Goal: Check status: Check status

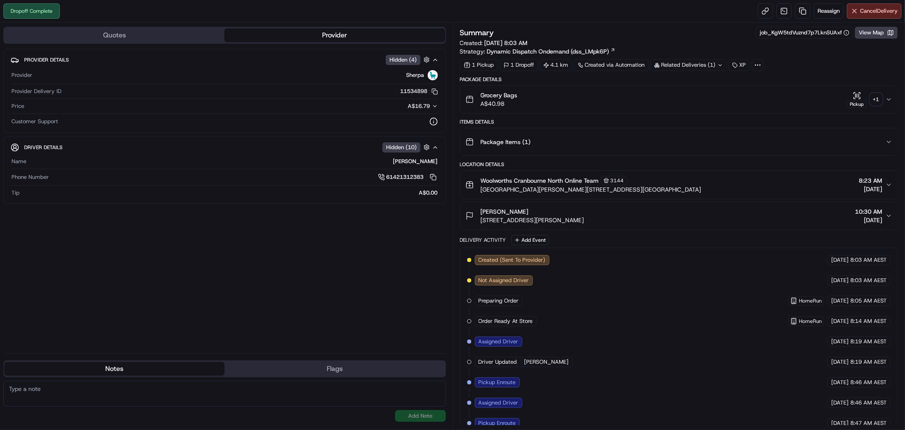
click at [892, 95] on button "Grocery Bags A$40.98 Pickup + 1" at bounding box center [680, 99] width 438 height 27
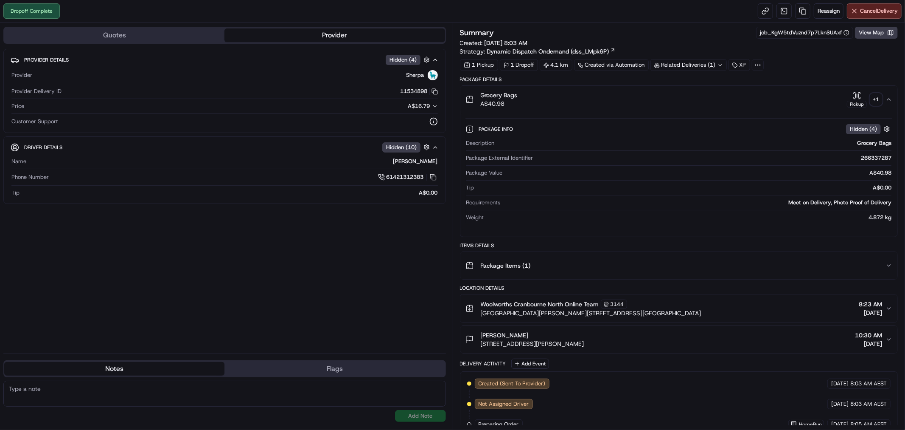
click at [873, 98] on div "+ 1" at bounding box center [877, 99] width 12 height 12
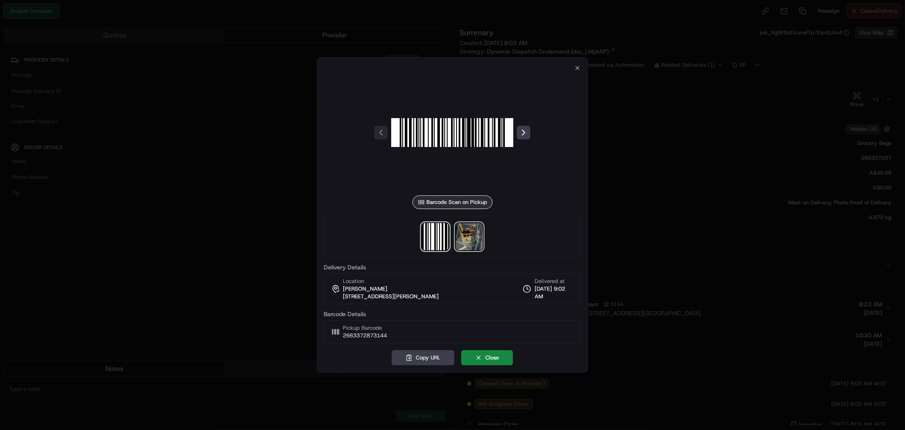
click at [470, 238] on img at bounding box center [469, 236] width 27 height 27
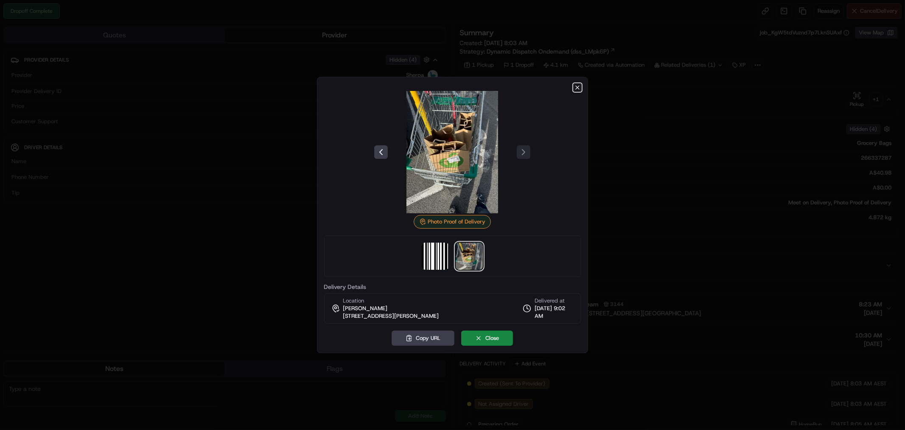
click at [577, 84] on icon "button" at bounding box center [577, 87] width 7 height 7
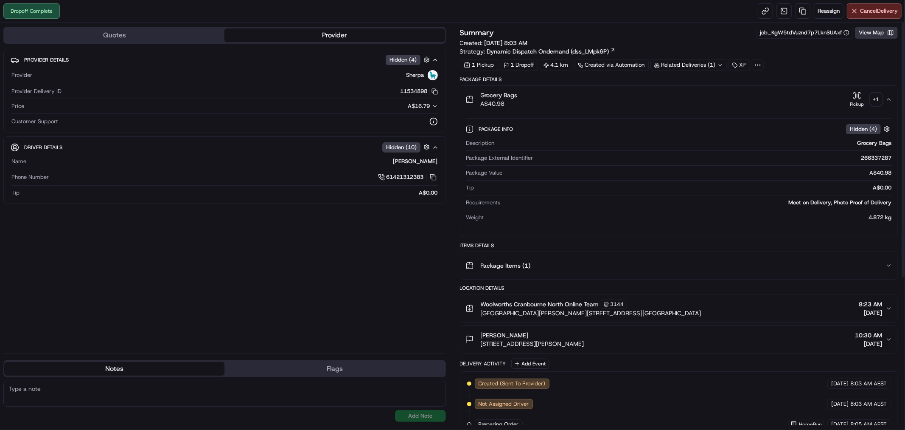
click at [875, 33] on button "View Map" at bounding box center [876, 33] width 43 height 12
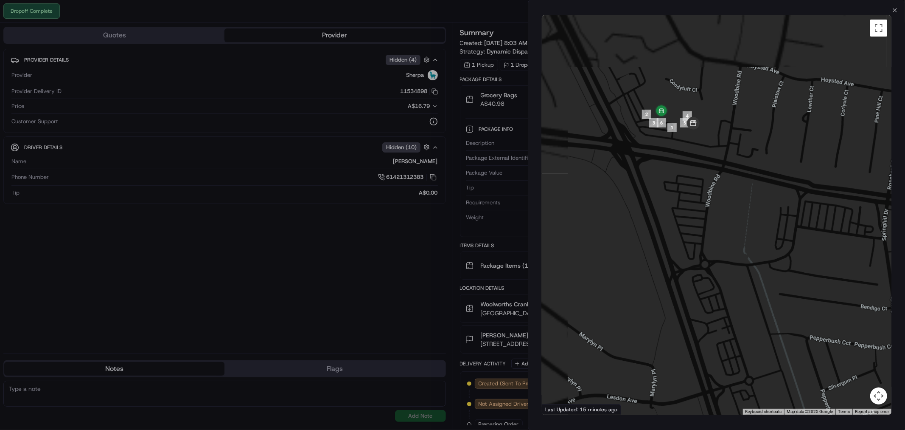
drag, startPoint x: 565, startPoint y: 109, endPoint x: 740, endPoint y: 169, distance: 184.7
click at [798, 216] on div at bounding box center [717, 214] width 350 height 399
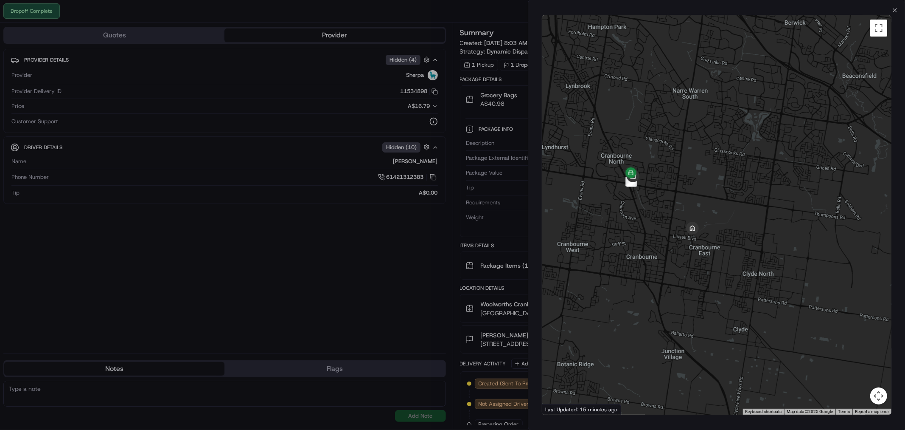
drag, startPoint x: 784, startPoint y: 157, endPoint x: 689, endPoint y: 170, distance: 95.1
click at [689, 170] on div at bounding box center [717, 214] width 350 height 399
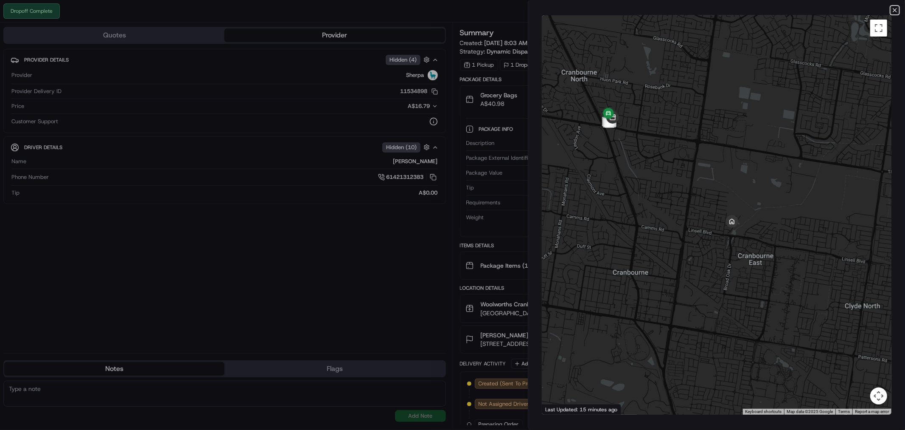
click at [894, 11] on icon "button" at bounding box center [895, 9] width 3 height 3
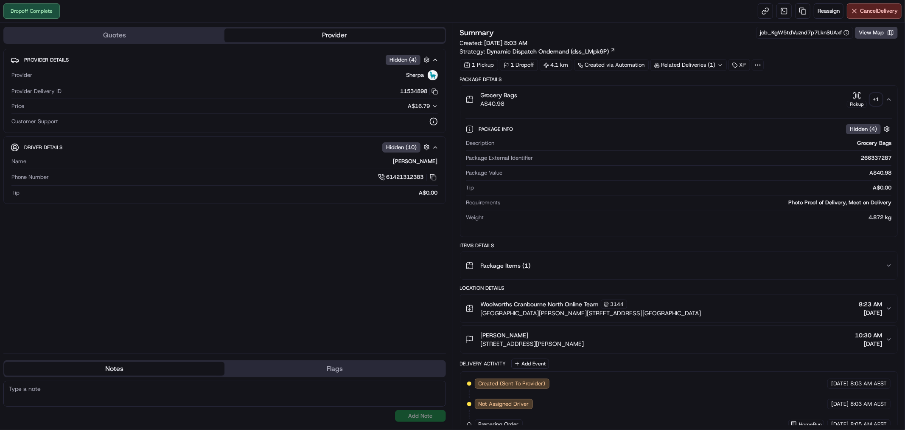
click at [888, 96] on icon "button" at bounding box center [889, 99] width 7 height 7
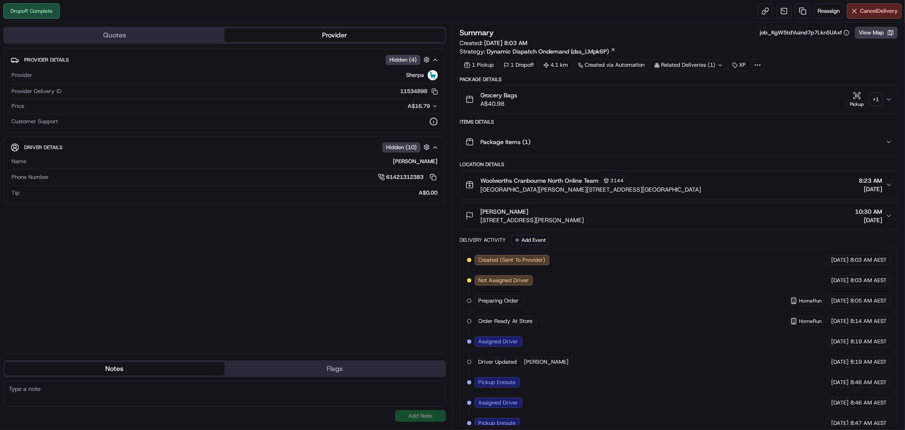
click at [886, 98] on icon "button" at bounding box center [889, 99] width 7 height 7
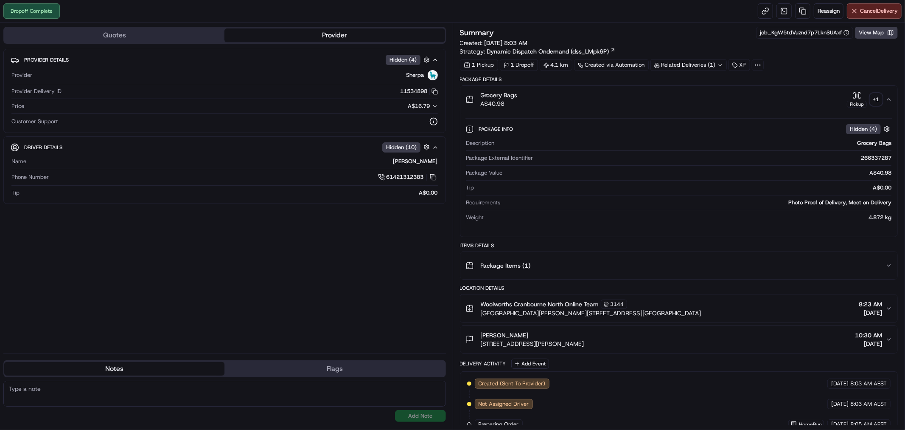
click at [875, 102] on div "+ 1" at bounding box center [877, 99] width 12 height 12
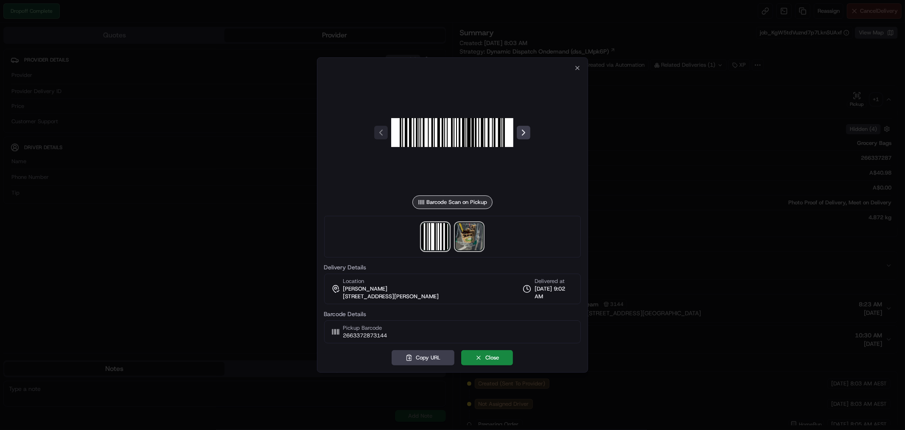
click at [472, 228] on img at bounding box center [469, 236] width 27 height 27
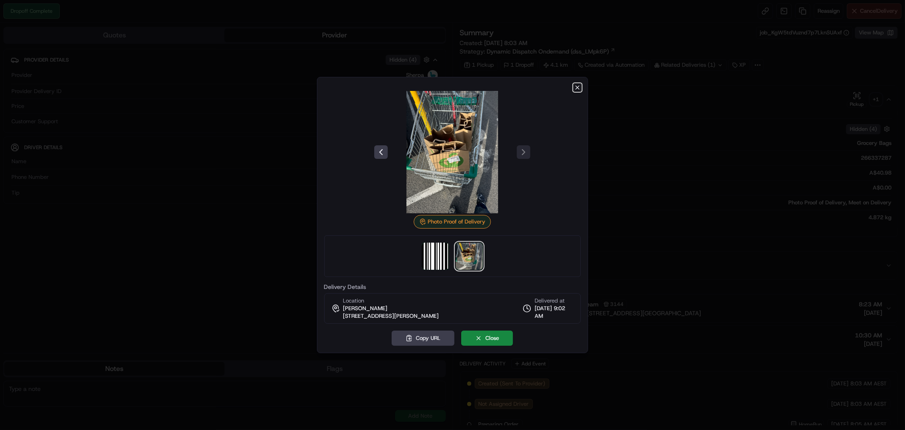
click at [574, 84] on icon "button" at bounding box center [577, 87] width 7 height 7
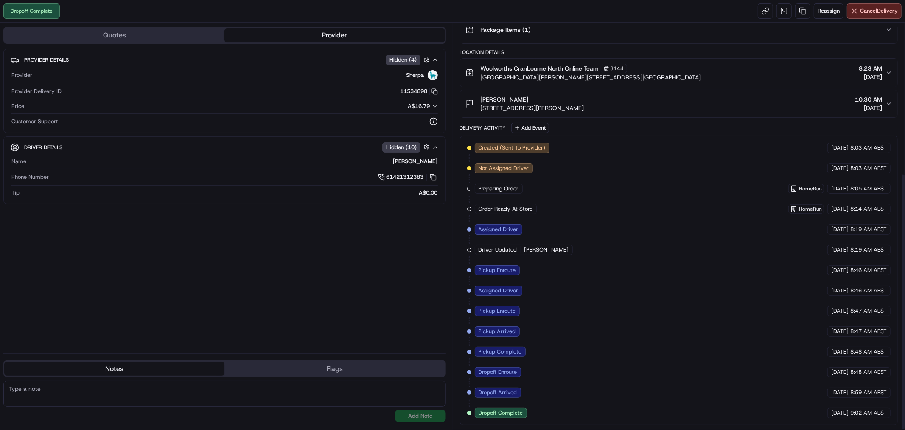
scroll to position [238, 0]
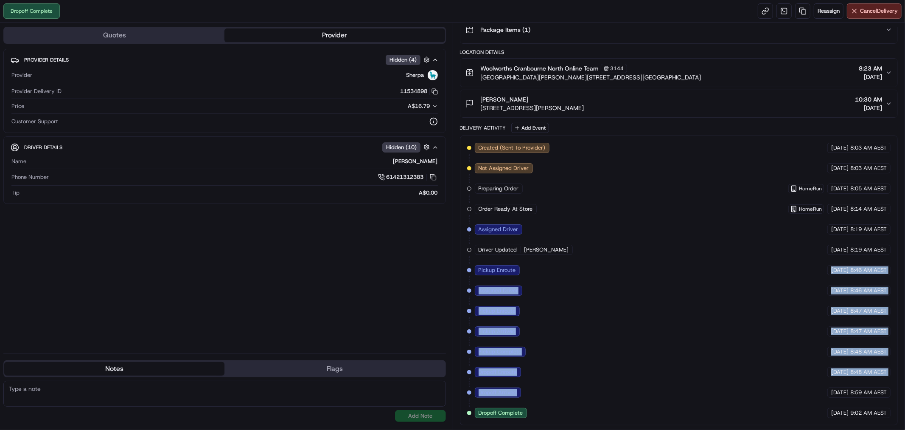
drag, startPoint x: 779, startPoint y: 265, endPoint x: 759, endPoint y: 383, distance: 119.7
click at [759, 383] on div "Created (Sent To Provider) Sherpa [DATE] 8:03 AM AEST Not Assigned Driver Sherp…" at bounding box center [679, 280] width 424 height 275
click at [703, 360] on div "Created (Sent To Provider) Sherpa [DATE] 8:03 AM AEST Not Assigned Driver Sherp…" at bounding box center [679, 280] width 424 height 275
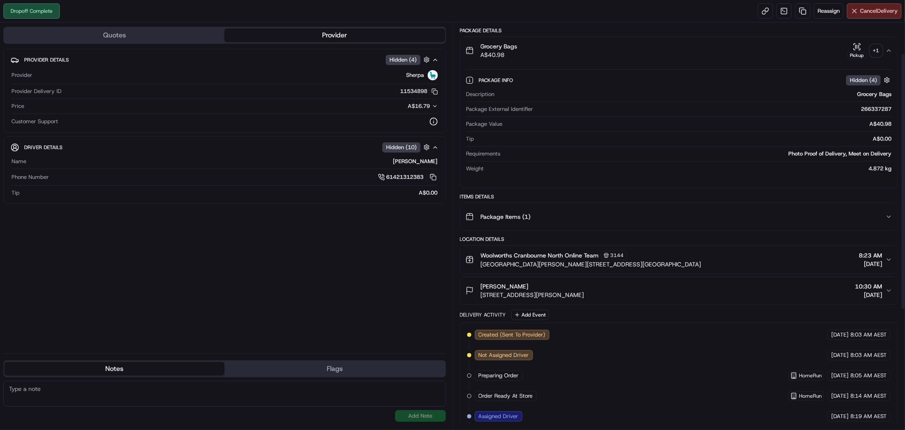
scroll to position [0, 0]
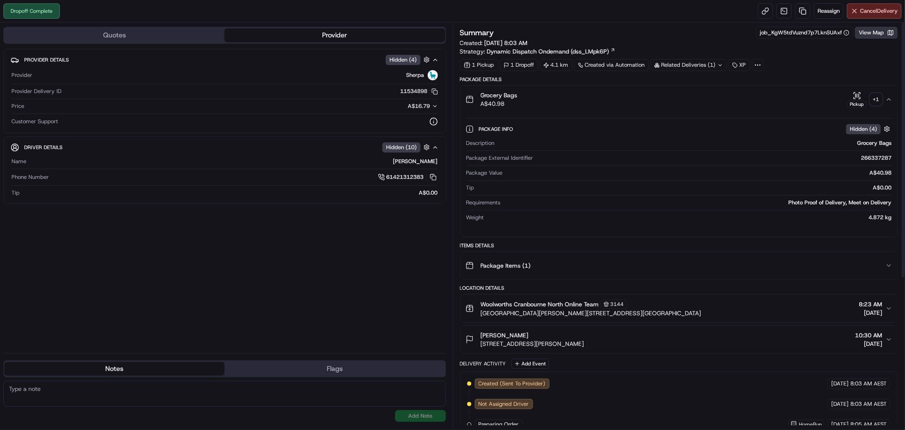
click at [877, 35] on button "View Map" at bounding box center [876, 33] width 43 height 12
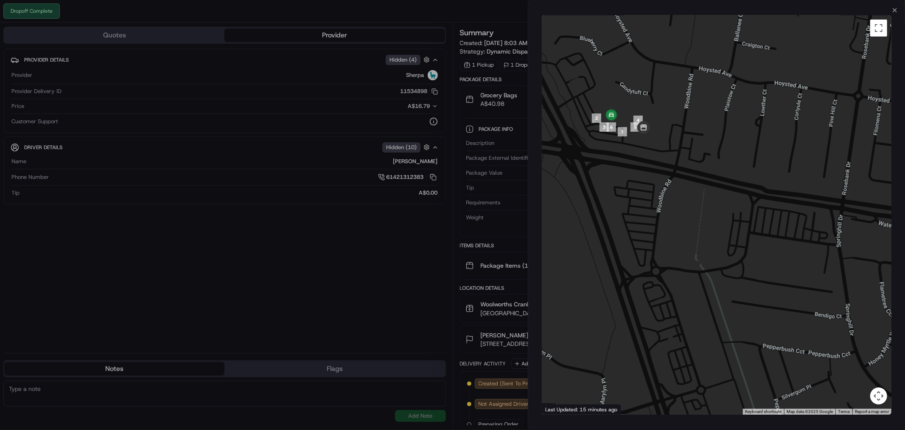
drag, startPoint x: 601, startPoint y: 116, endPoint x: 628, endPoint y: 109, distance: 28.5
click at [628, 109] on div at bounding box center [717, 214] width 350 height 399
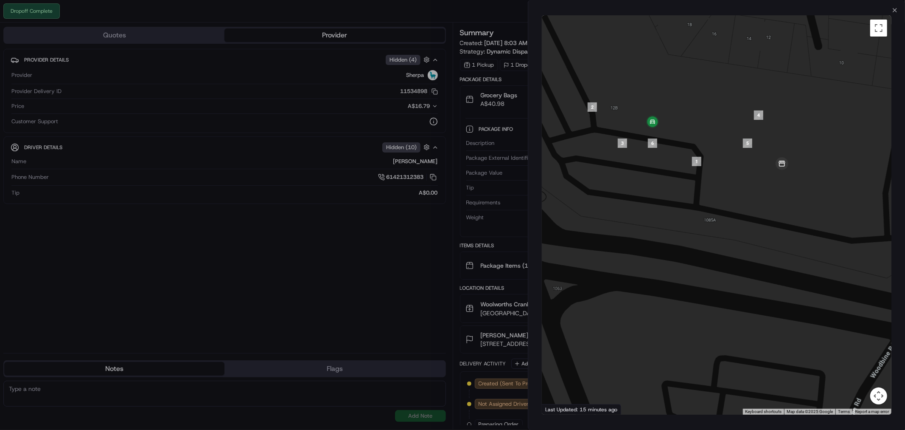
drag, startPoint x: 608, startPoint y: 117, endPoint x: 704, endPoint y: 112, distance: 96.0
click at [704, 112] on div at bounding box center [717, 214] width 350 height 399
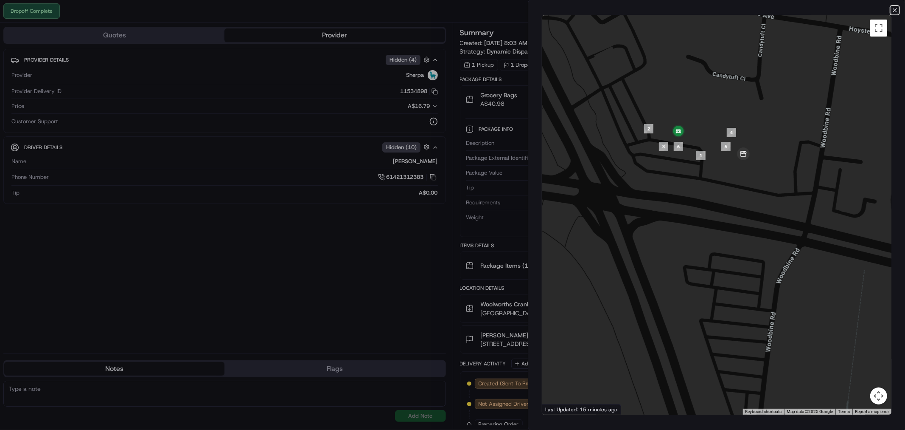
click at [894, 7] on icon "button" at bounding box center [895, 10] width 7 height 7
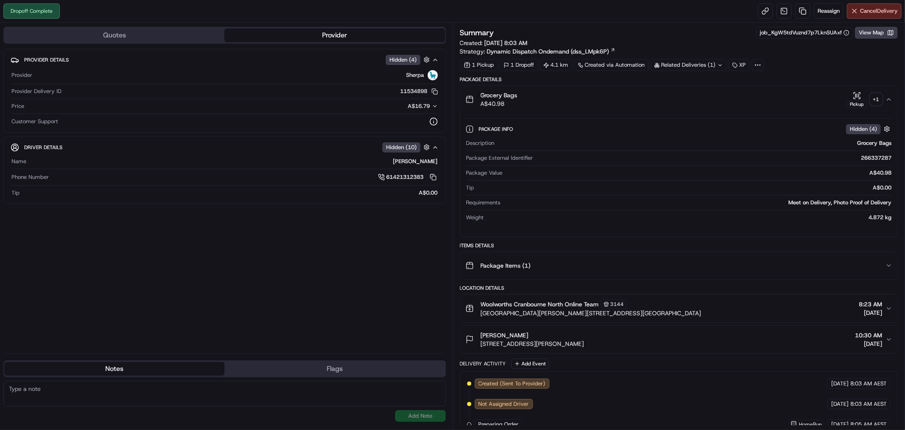
click at [879, 96] on div "+ 1" at bounding box center [877, 99] width 12 height 12
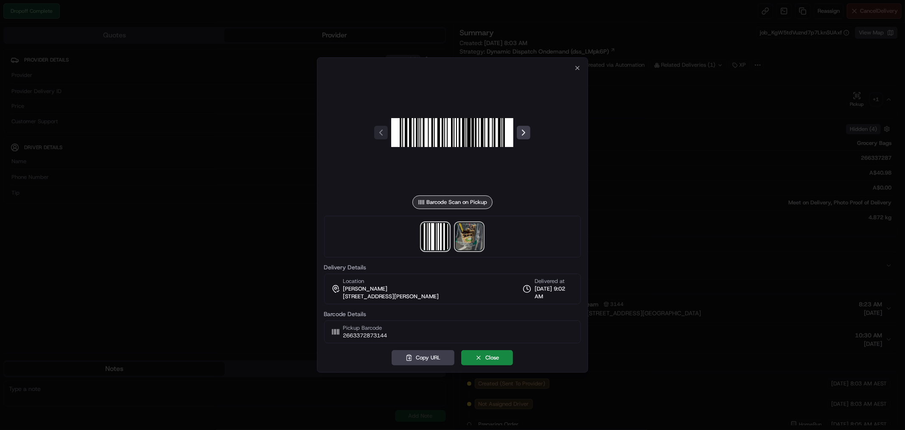
click at [476, 234] on img at bounding box center [469, 236] width 27 height 27
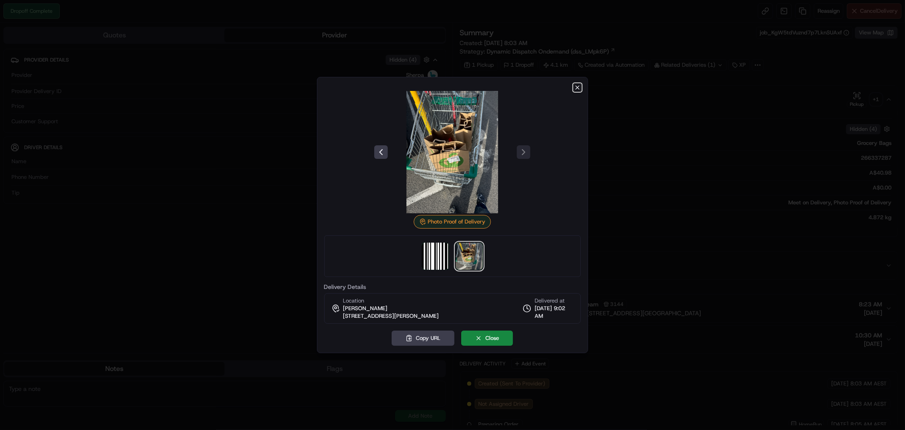
click at [579, 88] on icon "button" at bounding box center [577, 87] width 3 height 3
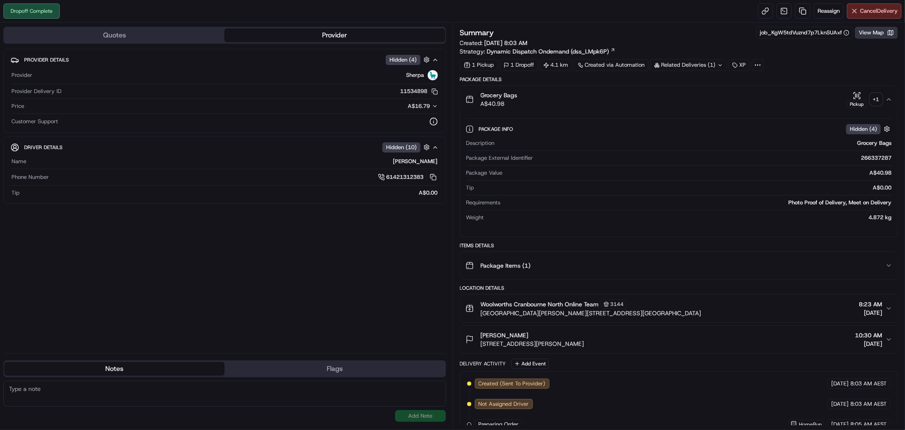
click at [884, 30] on button "View Map" at bounding box center [876, 33] width 43 height 12
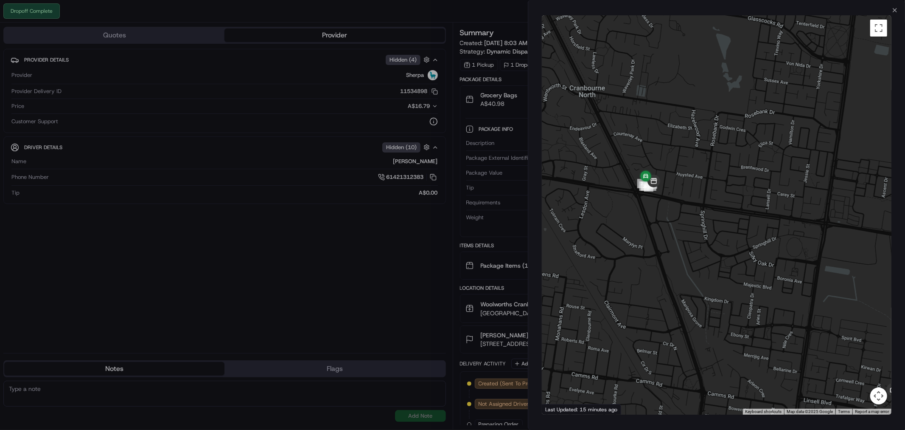
drag, startPoint x: 629, startPoint y: 174, endPoint x: 677, endPoint y: 220, distance: 66.4
click at [682, 253] on div at bounding box center [717, 214] width 350 height 399
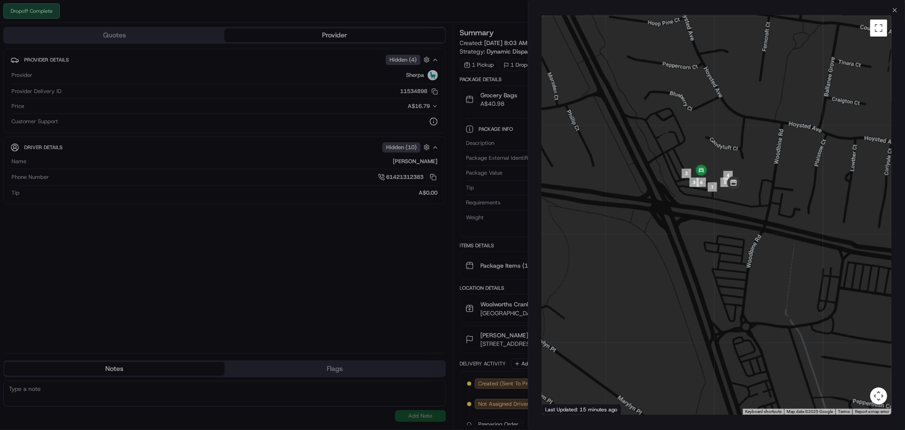
click at [899, 13] on div "Close ← Move left → Move right ↑ Move up ↓ Move down + Zoom in - Zoom out Home …" at bounding box center [716, 215] width 377 height 430
click at [899, 7] on div "Close ← Move left → Move right ↑ Move up ↓ Move down + Zoom in - Zoom out Home …" at bounding box center [716, 215] width 377 height 430
click at [891, 7] on div "Close ← Move left → Move right ↑ Move up ↓ Move down + Zoom in - Zoom out Home …" at bounding box center [716, 215] width 377 height 430
click at [895, 11] on icon "button" at bounding box center [895, 10] width 7 height 7
